Goal: Transaction & Acquisition: Purchase product/service

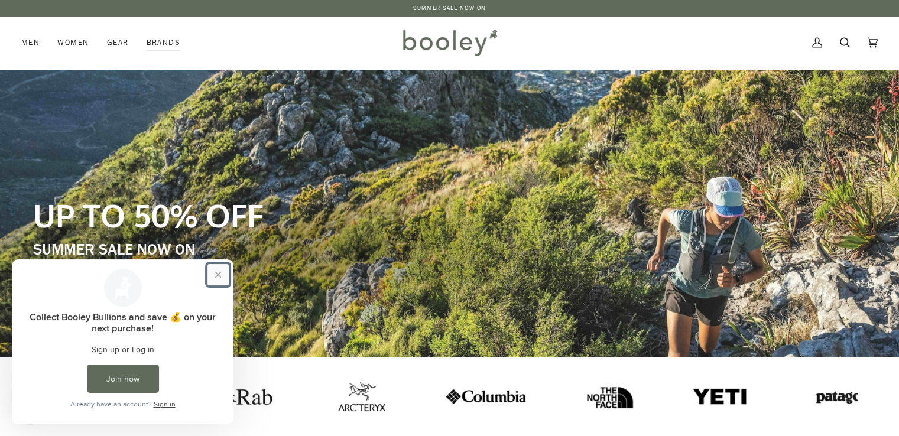
click at [212, 275] on button "Close prompt" at bounding box center [217, 274] width 21 height 21
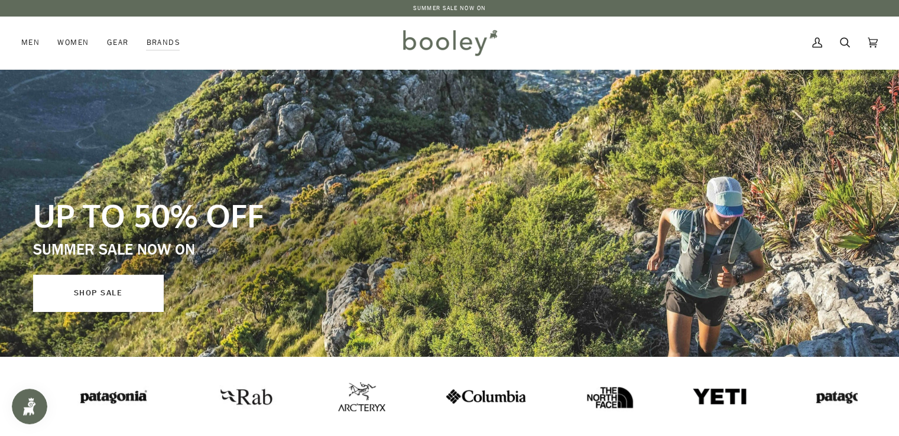
click at [99, 293] on link "SHOP SALE" at bounding box center [98, 293] width 130 height 37
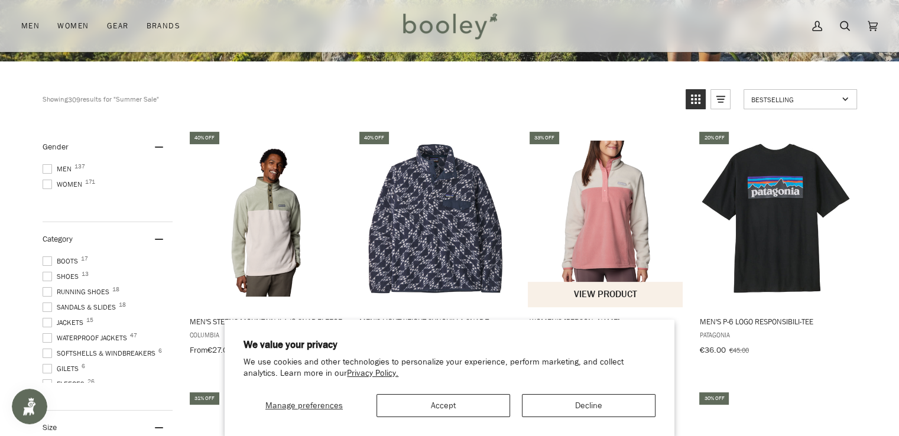
scroll to position [355, 0]
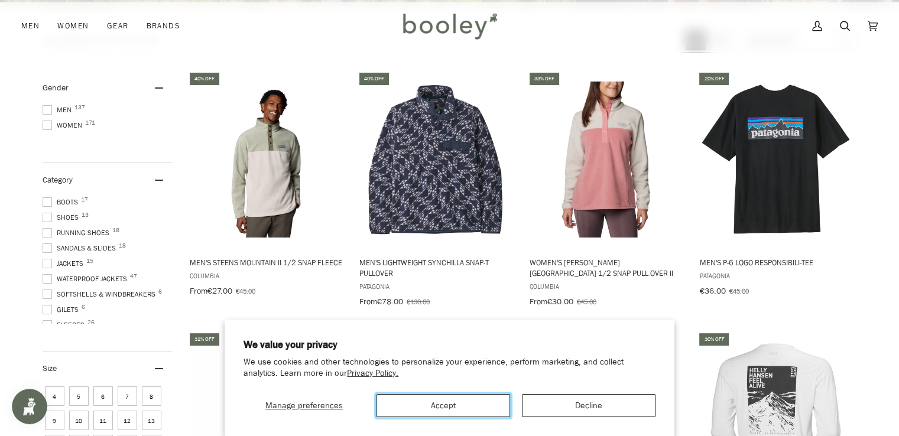
click at [465, 406] on button "Accept" at bounding box center [443, 405] width 134 height 23
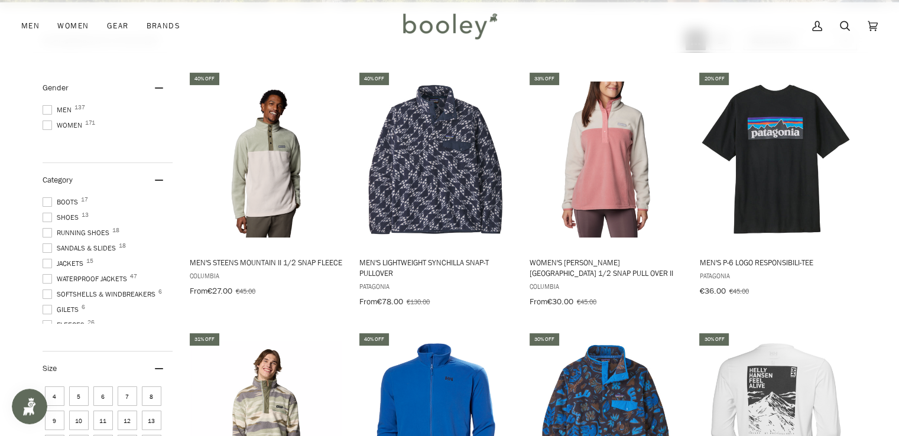
click at [62, 121] on span "Women 171" at bounding box center [64, 125] width 43 height 11
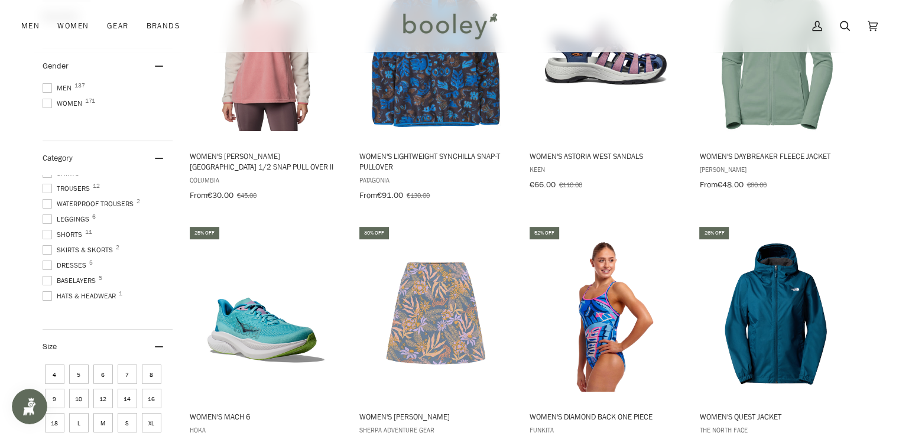
scroll to position [210, 0]
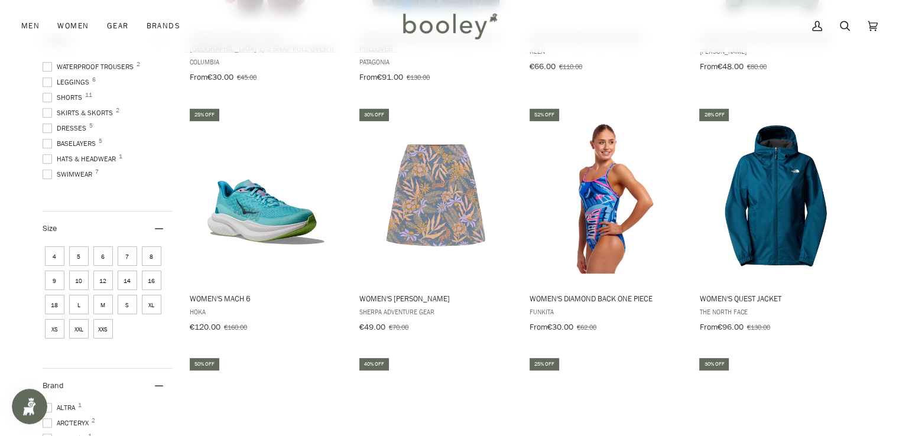
click at [66, 173] on span "Swimwear 7" at bounding box center [69, 174] width 53 height 11
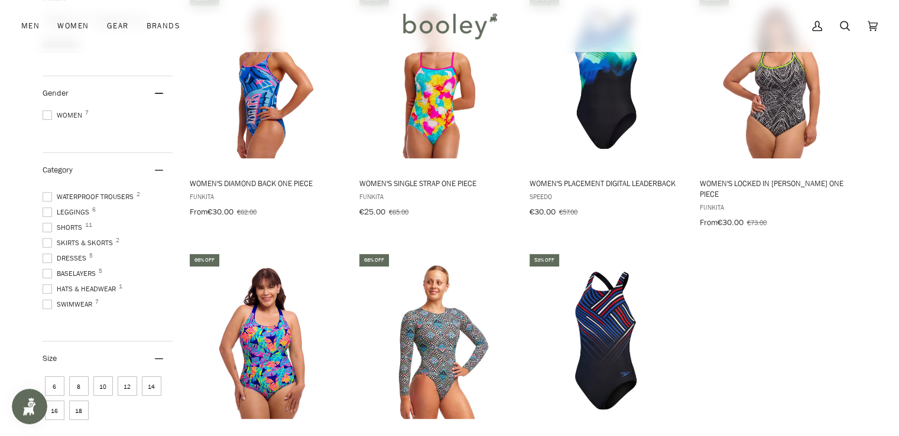
scroll to position [532, 0]
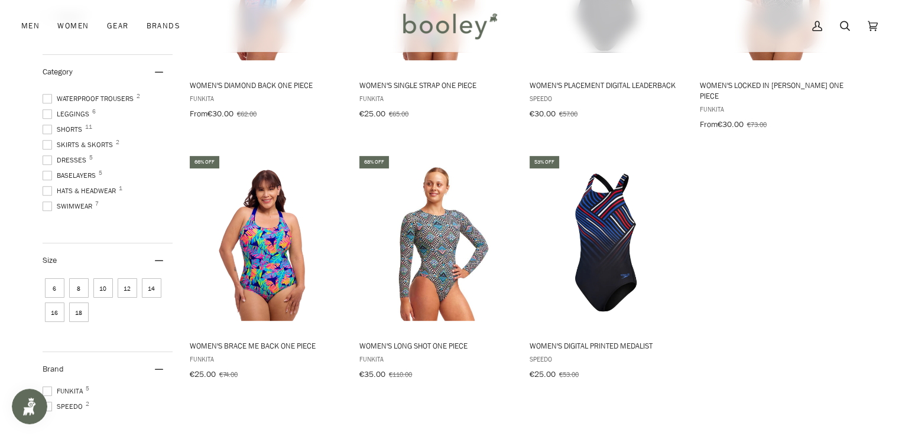
click at [80, 202] on span "Swimwear 7" at bounding box center [69, 206] width 53 height 11
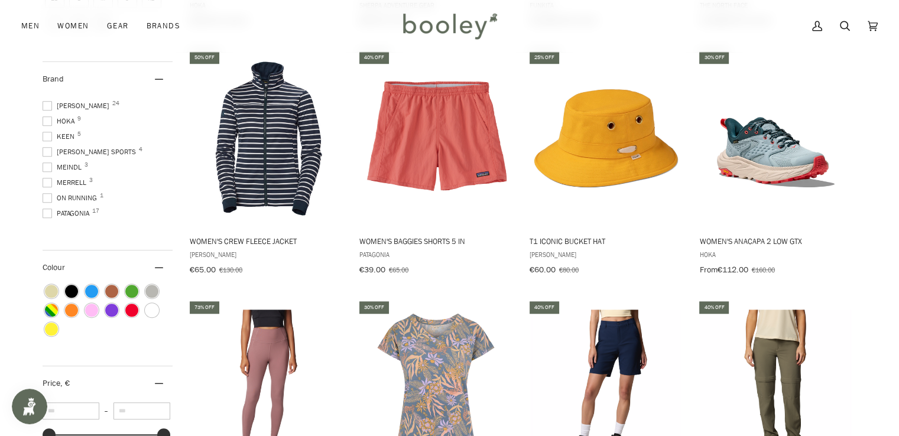
scroll to position [177, 0]
click at [76, 160] on span "Patagonia 17" at bounding box center [68, 154] width 50 height 11
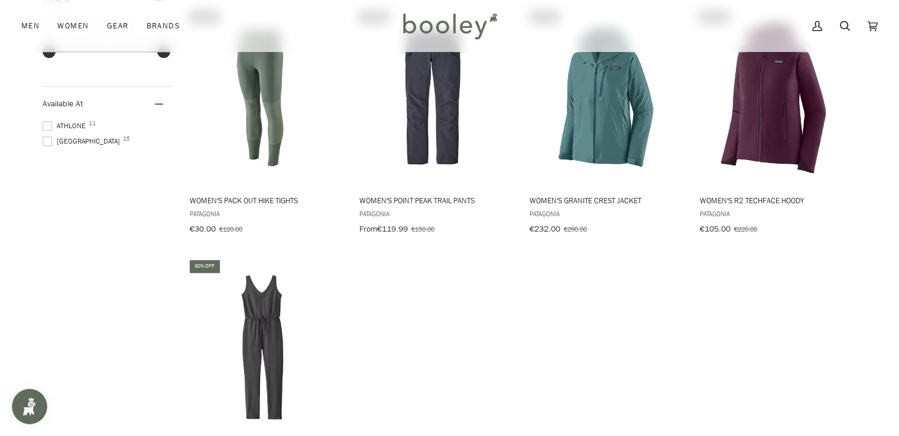
scroll to position [1359, 0]
